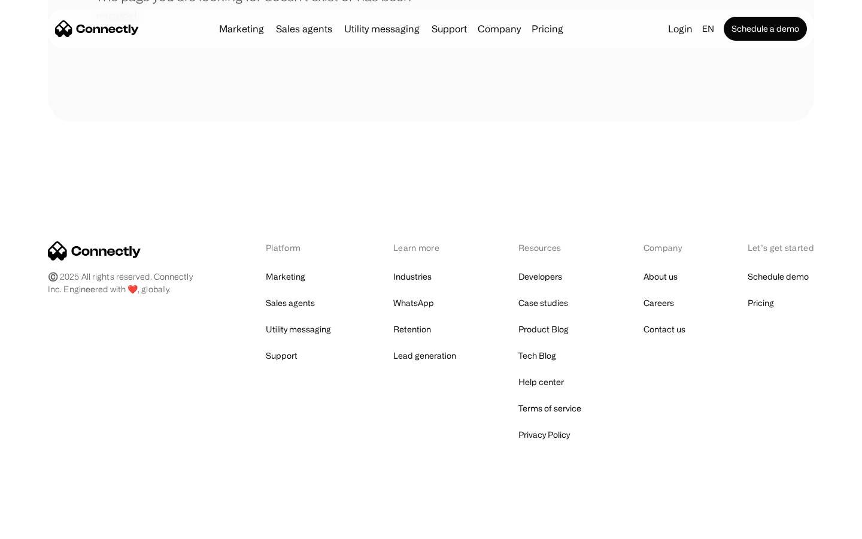
scroll to position [218, 0]
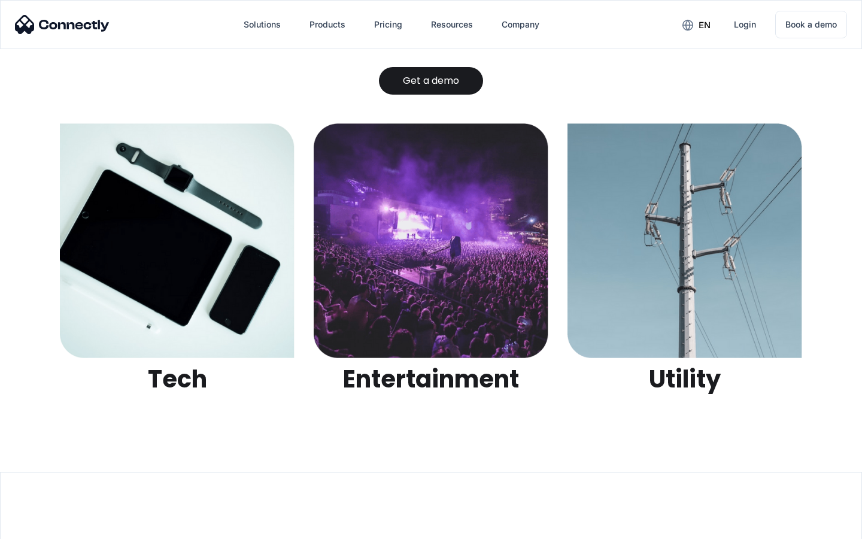
scroll to position [3777, 0]
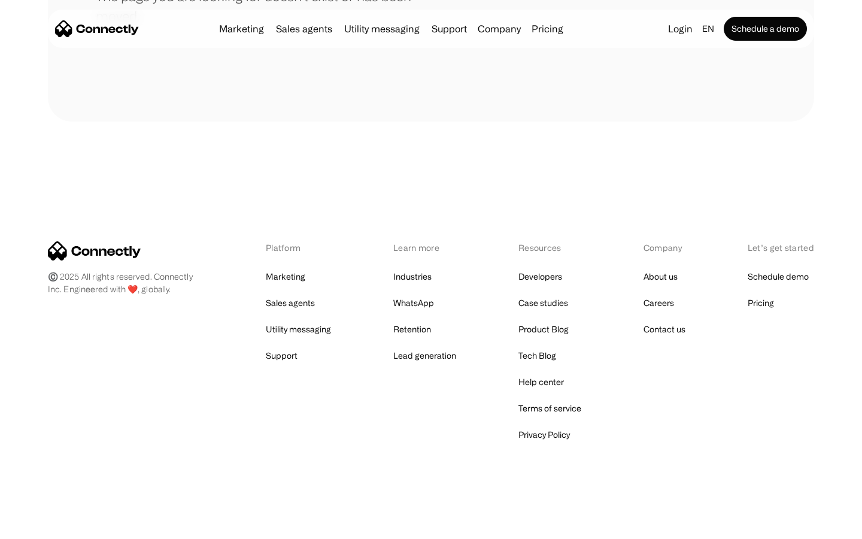
scroll to position [218, 0]
